Goal: Navigation & Orientation: Find specific page/section

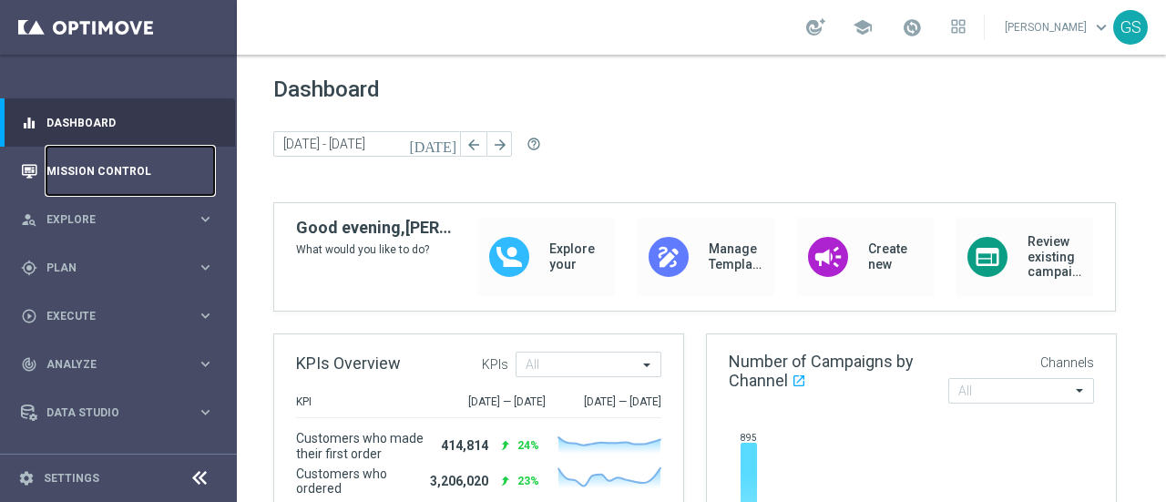
click at [63, 187] on link "Mission Control" at bounding box center [130, 171] width 168 height 48
